Goal: Check status: Check status

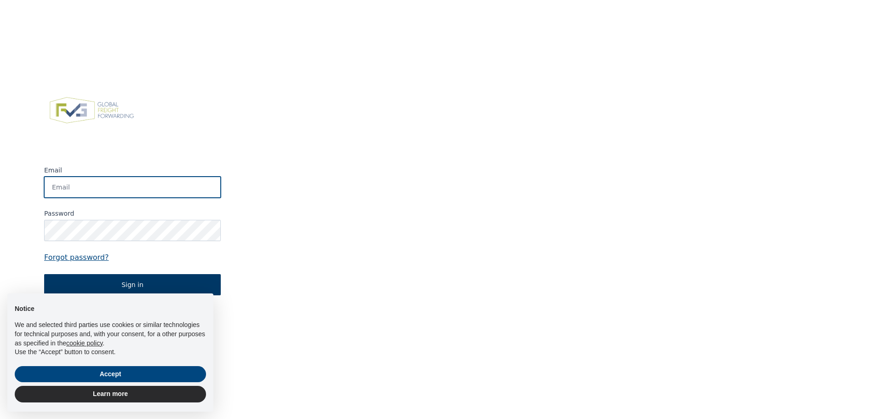
type input "[EMAIL_ADDRESS][DOMAIN_NAME]"
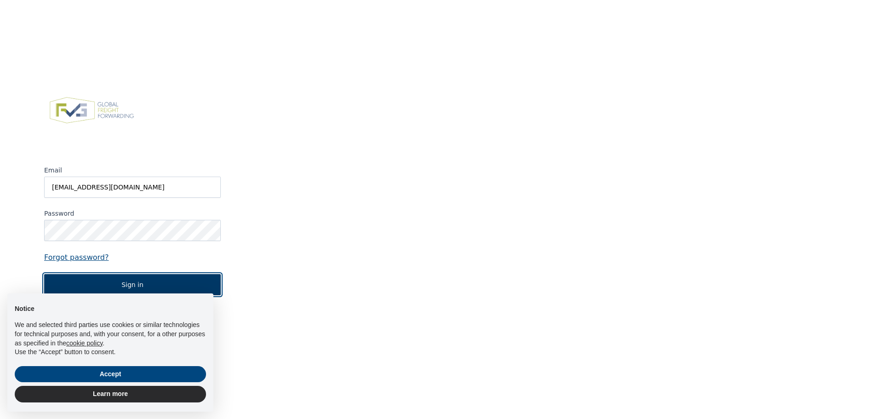
click at [148, 283] on button "Sign in" at bounding box center [132, 284] width 177 height 21
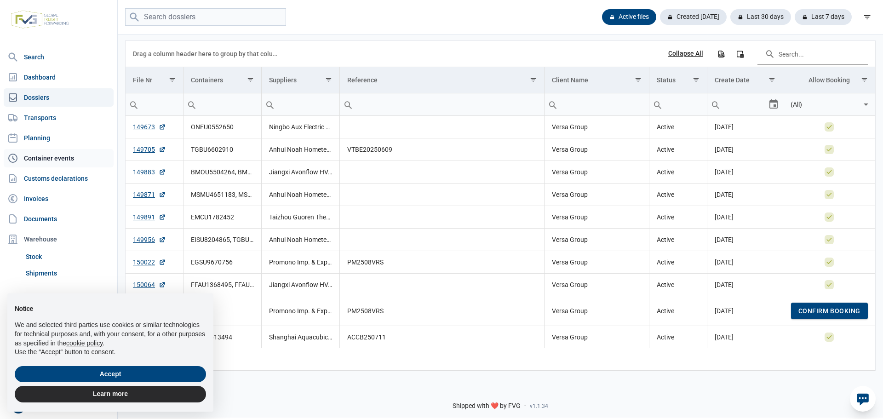
click at [35, 162] on link "Container events" at bounding box center [59, 158] width 110 height 18
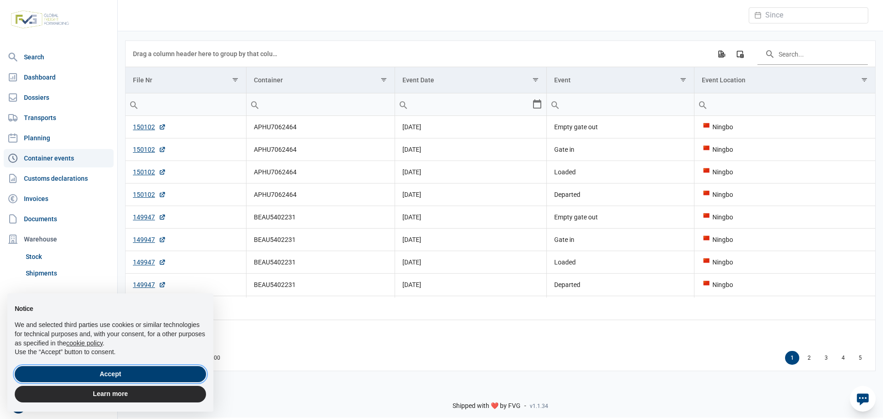
click at [95, 377] on button "Accept" at bounding box center [110, 374] width 191 height 17
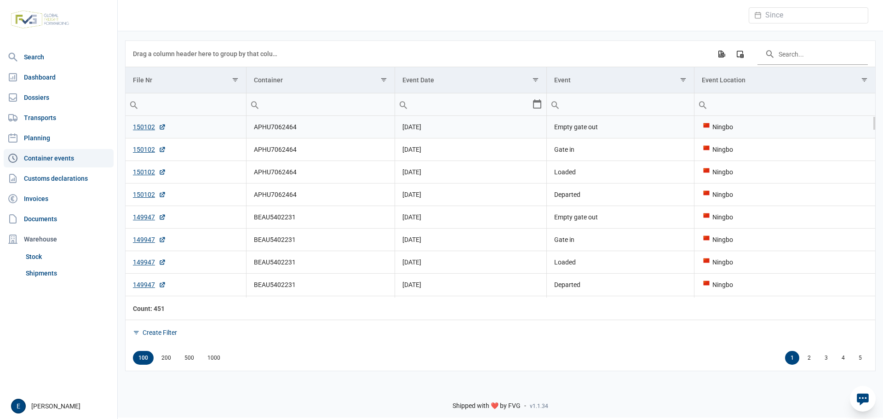
scroll to position [46, 0]
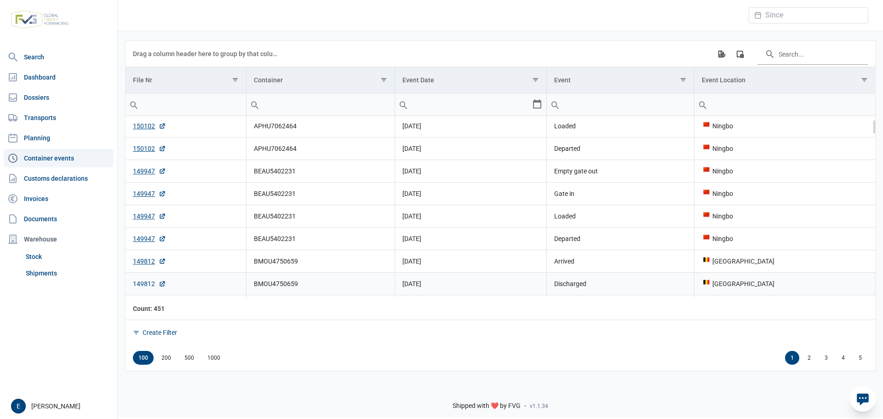
click at [146, 284] on link "149812" at bounding box center [149, 283] width 33 height 9
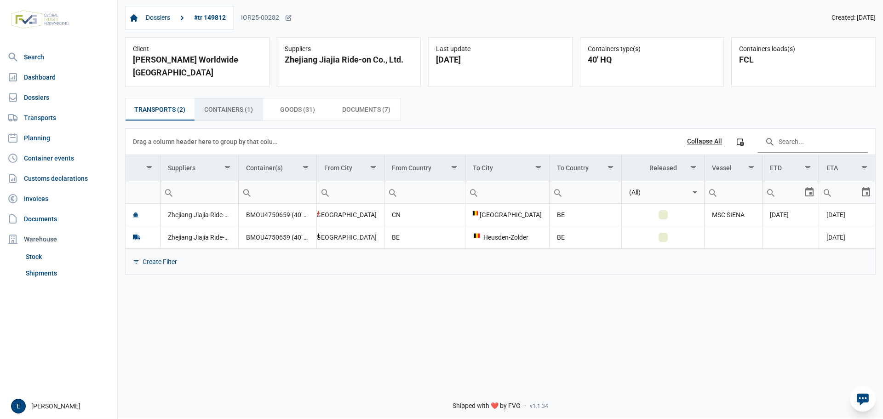
click at [224, 104] on span "Containers (1) Containers (1)" at bounding box center [228, 109] width 49 height 11
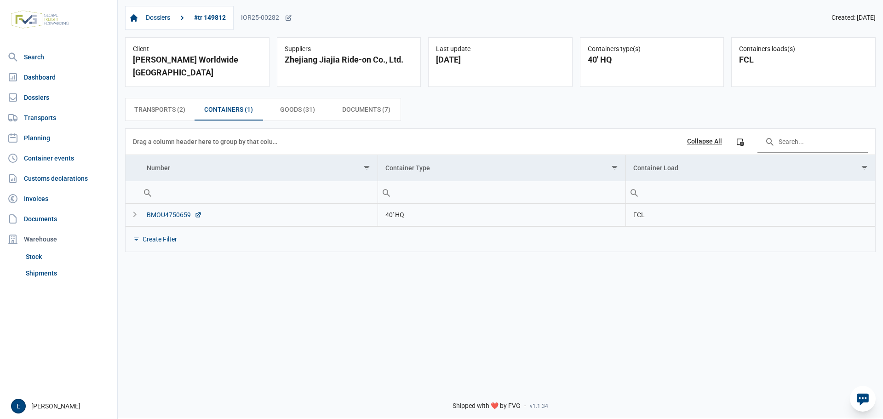
click at [171, 210] on div "BMOU4750659" at bounding box center [174, 214] width 55 height 9
